Goal: Task Accomplishment & Management: Complete application form

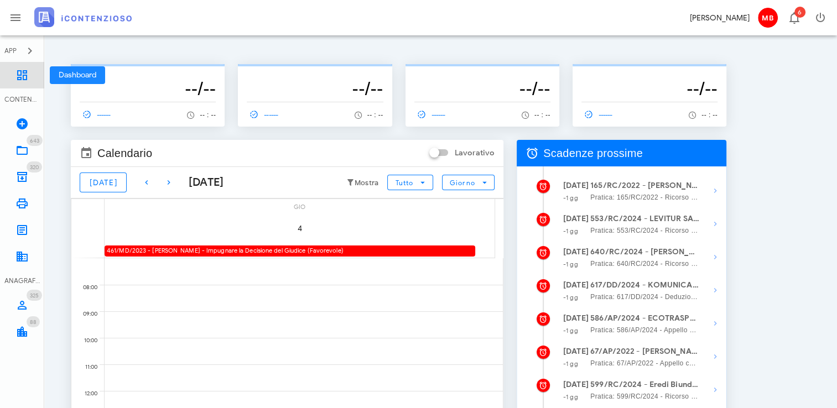
click at [20, 74] on icon at bounding box center [21, 75] width 13 height 13
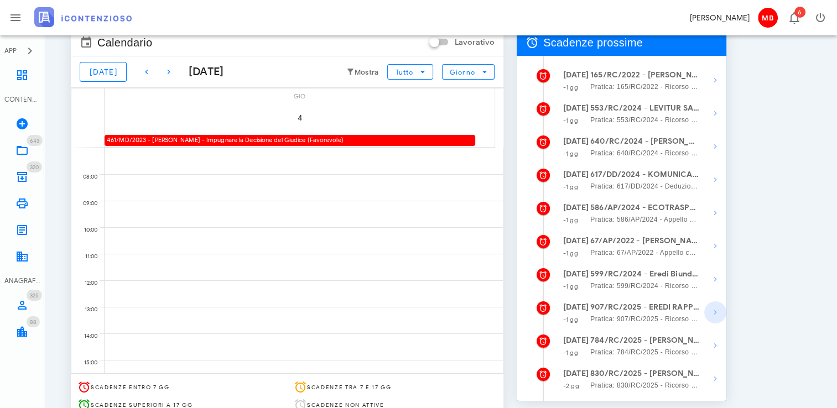
click at [713, 317] on icon "button" at bounding box center [715, 312] width 13 height 13
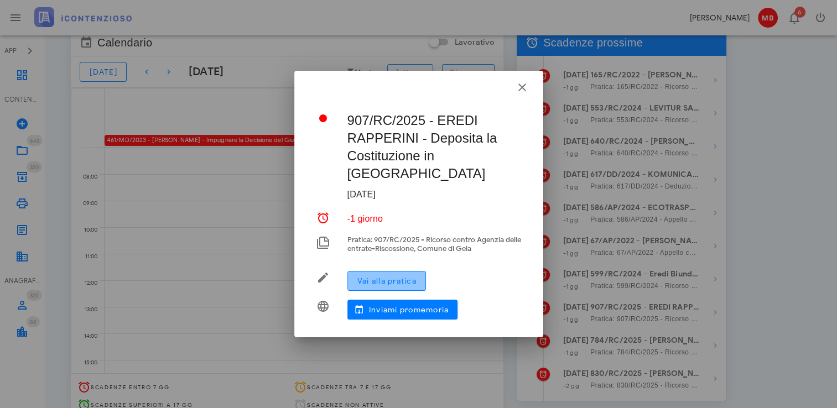
click at [412, 277] on span "Vai alla pratica" at bounding box center [387, 281] width 60 height 9
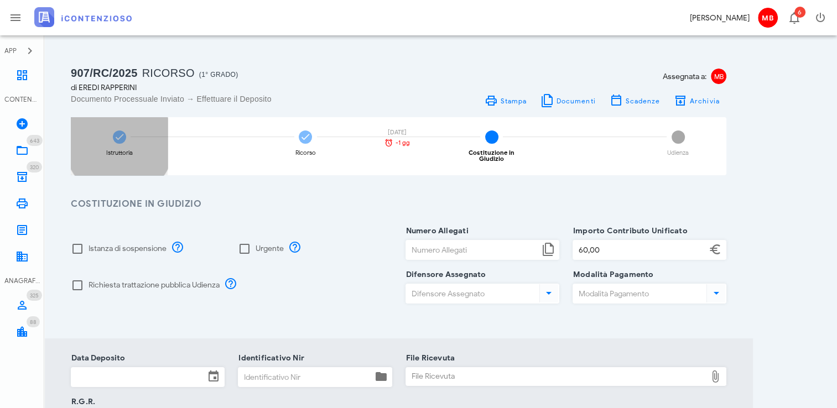
click at [124, 141] on icon at bounding box center [119, 137] width 11 height 11
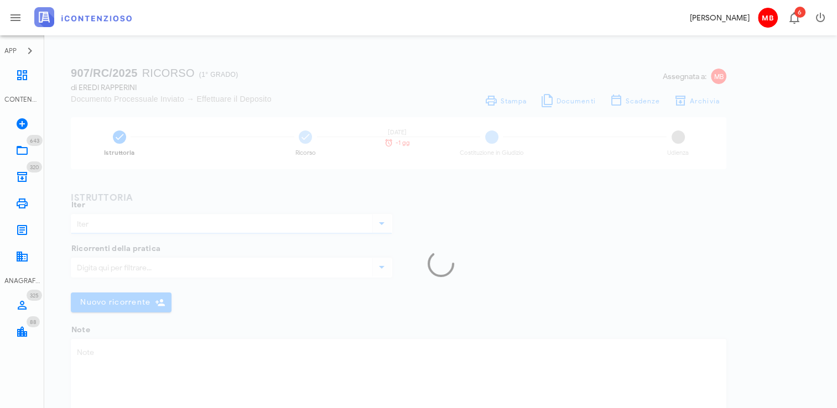
type input "Ricorso"
type textarea "cartelle n. 29220220001951775501/502/503/504/505 (Ruolo n. 2022/000611 TARI 201…"
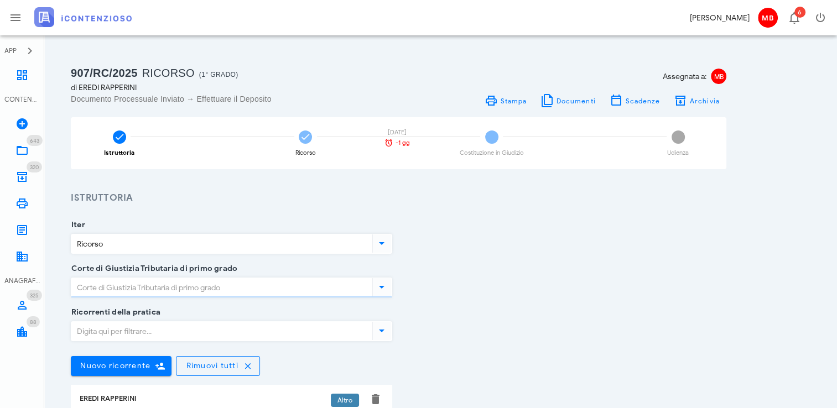
type input "Caltanissetta"
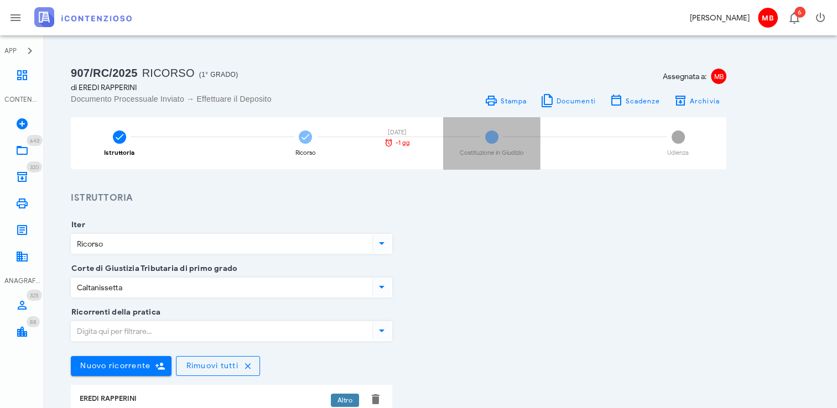
click at [486, 145] on div "3 Costituzione in Giudizio" at bounding box center [491, 143] width 97 height 52
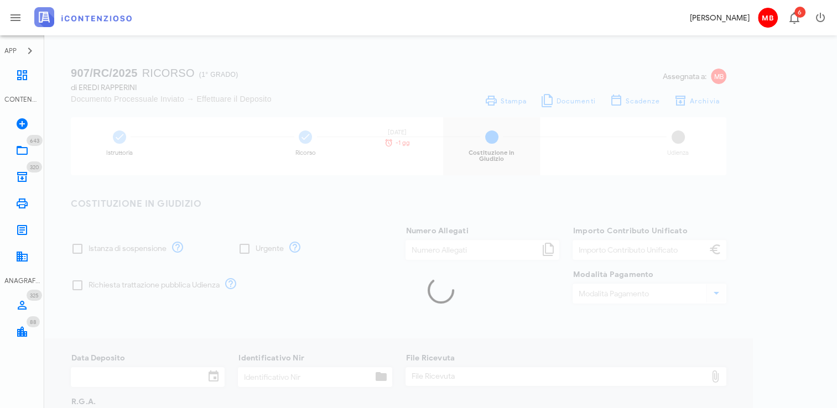
type input "60,00"
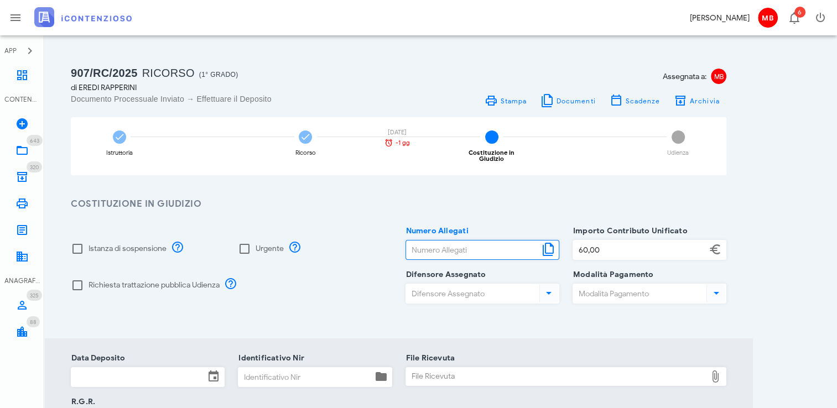
click at [441, 245] on input "Numero Allegati" at bounding box center [472, 250] width 133 height 19
type input "7"
click at [277, 372] on input "Identificativo Nir" at bounding box center [305, 377] width 133 height 19
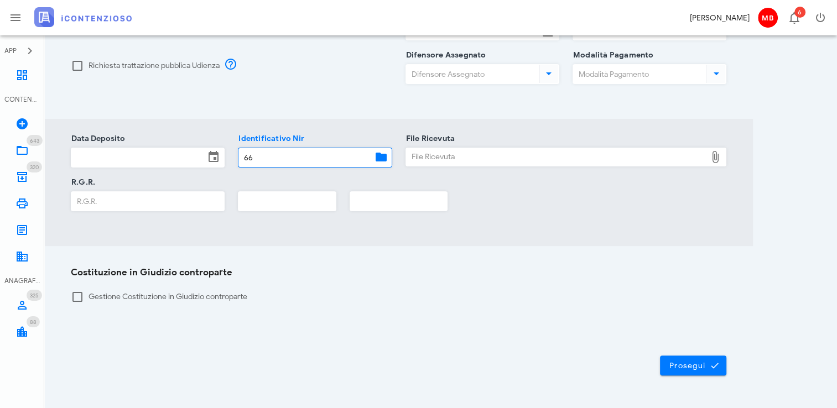
scroll to position [221, 0]
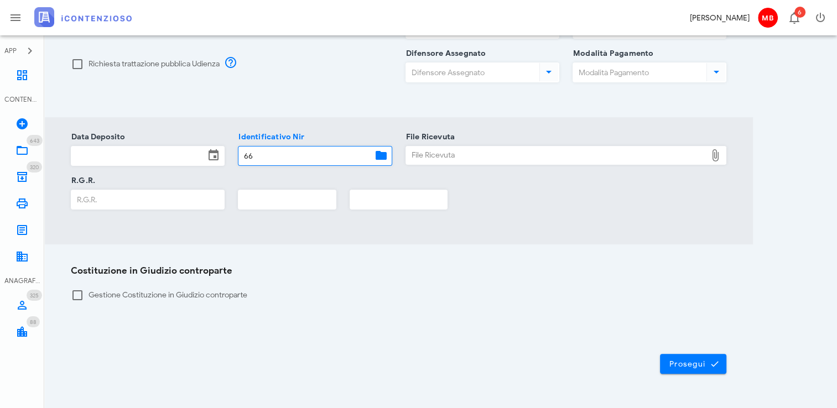
type input "66"
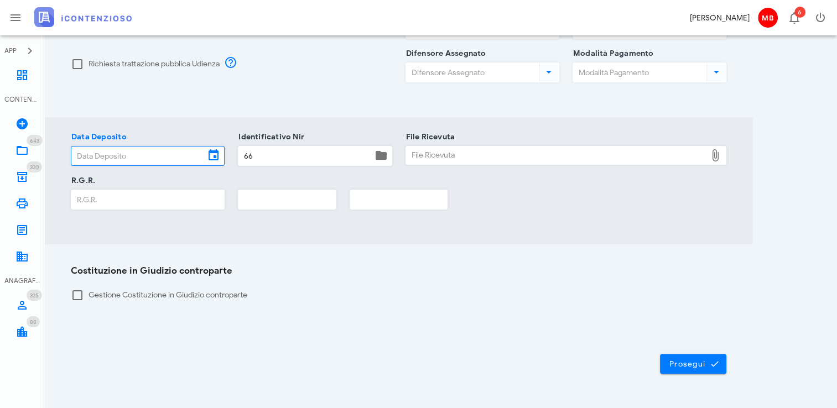
click at [120, 154] on input "Data Deposito" at bounding box center [137, 156] width 133 height 19
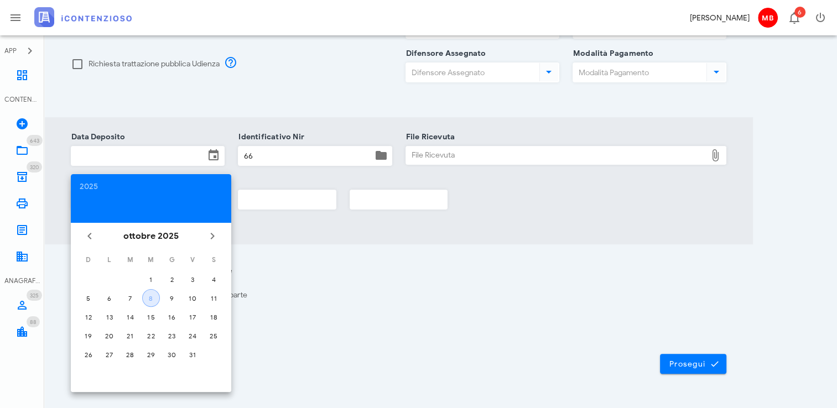
click at [154, 298] on div "8" at bounding box center [151, 298] width 17 height 8
type input "08/10/2025"
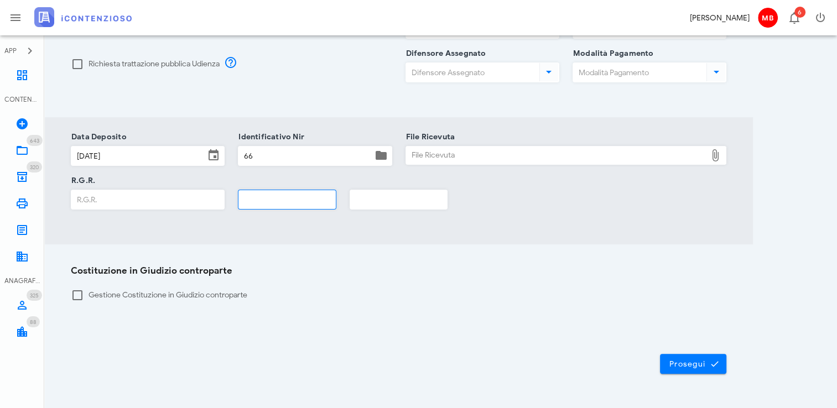
click at [262, 191] on input "text" at bounding box center [287, 199] width 97 height 19
type input "2025"
click at [419, 150] on div "File Ricevuta" at bounding box center [556, 156] width 301 height 18
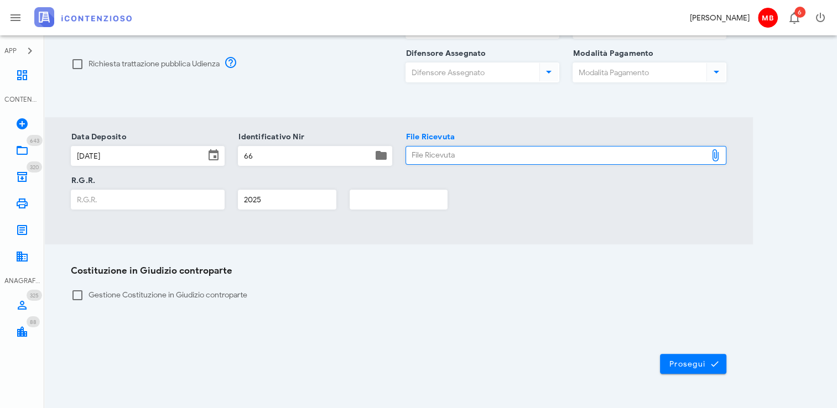
type input "C:\fakepath\NIR_COMPLETA_T-1392228-2025.pdf"
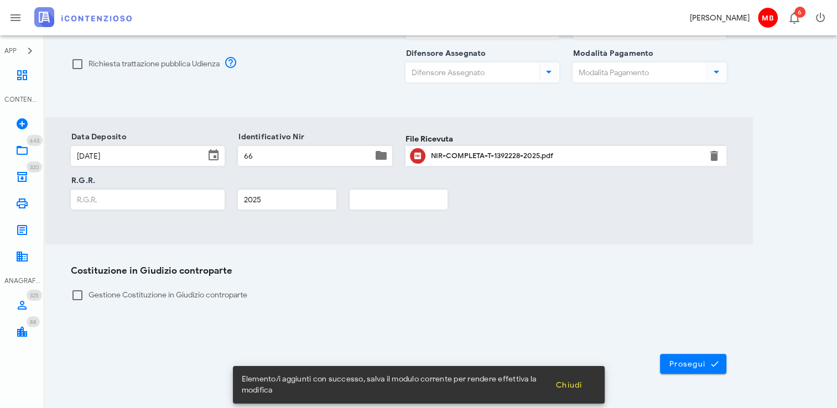
click at [170, 195] on input "R.G.R." at bounding box center [147, 199] width 153 height 19
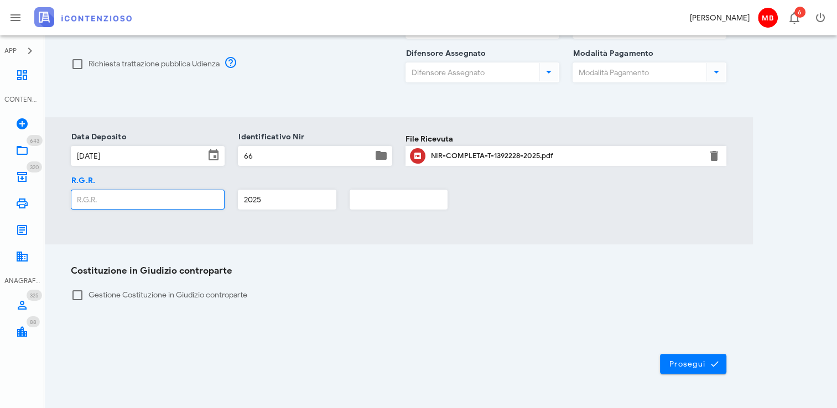
click at [170, 190] on input "R.G.R." at bounding box center [147, 199] width 153 height 19
type input "1039"
click at [707, 361] on span "Prosegui" at bounding box center [693, 364] width 49 height 10
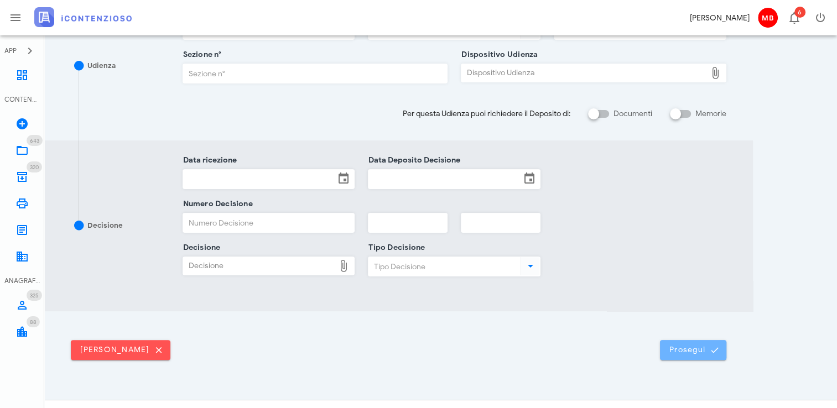
click at [694, 349] on span "Prosegui" at bounding box center [693, 350] width 49 height 10
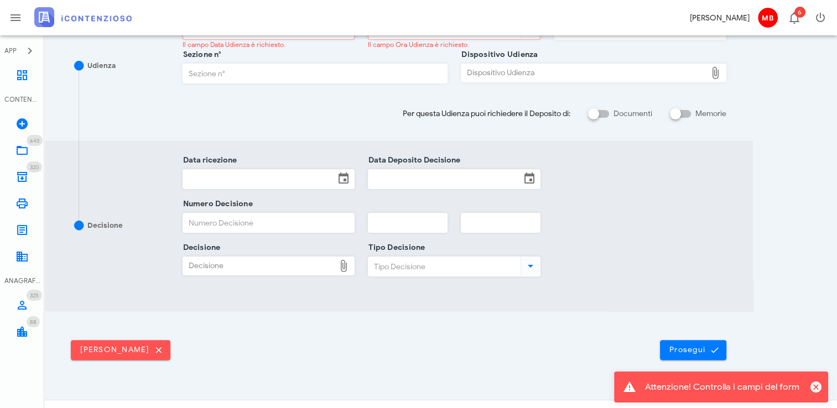
scroll to position [0, 0]
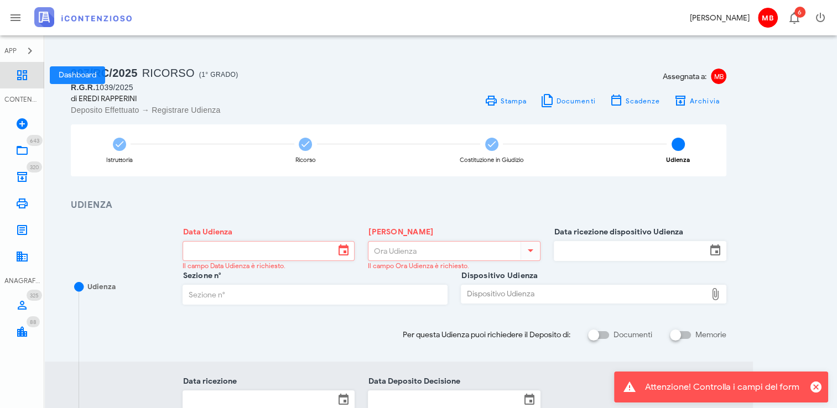
click at [22, 79] on icon at bounding box center [21, 75] width 13 height 13
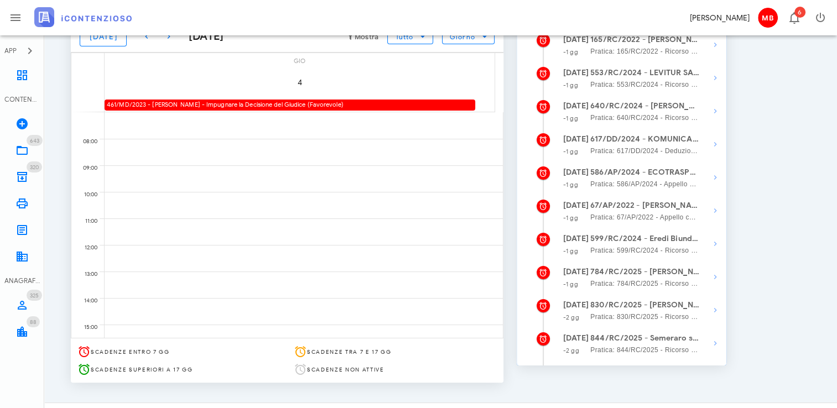
scroll to position [165, 0]
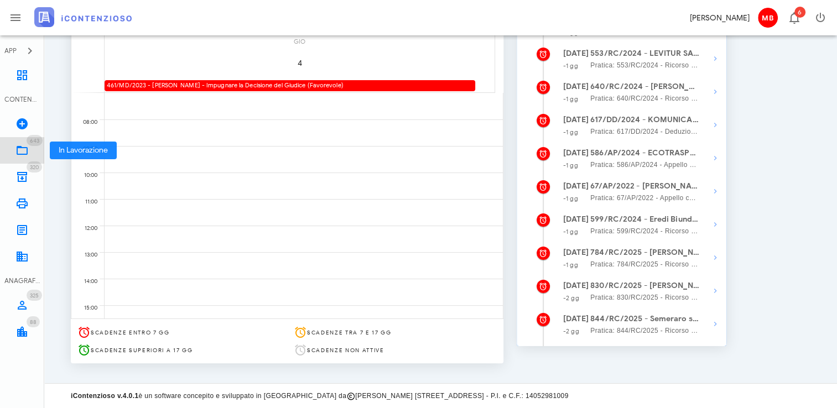
click at [20, 144] on icon at bounding box center [21, 150] width 13 height 13
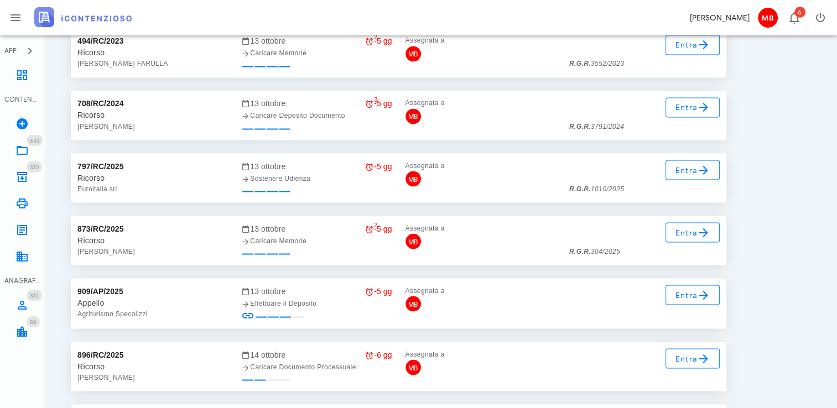
scroll to position [14584, 0]
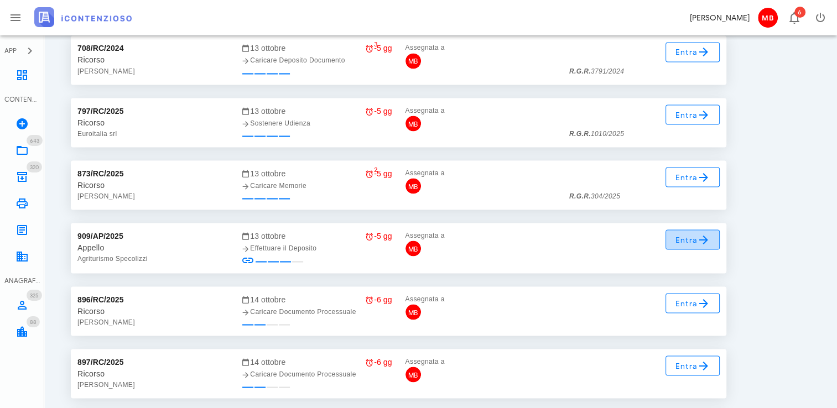
click at [697, 234] on icon at bounding box center [703, 239] width 13 height 13
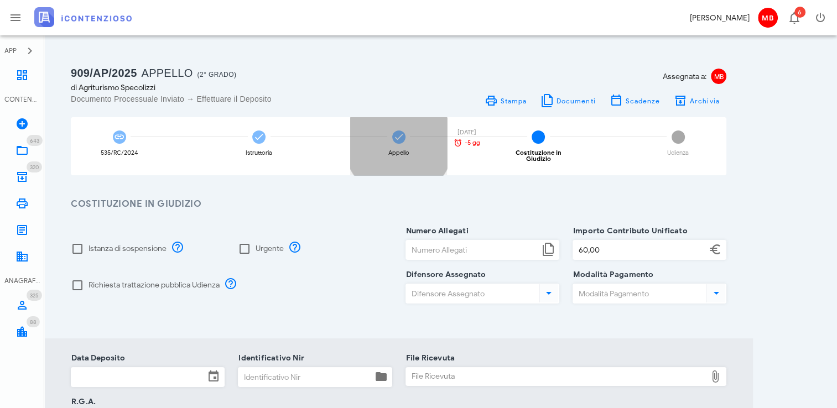
click at [393, 148] on div "Appello [DATE] -5 gg" at bounding box center [398, 146] width 97 height 58
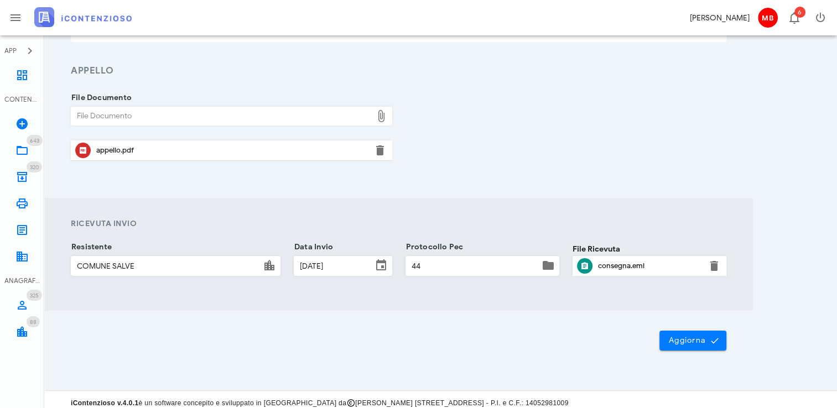
scroll to position [133, 0]
